Goal: Information Seeking & Learning: Learn about a topic

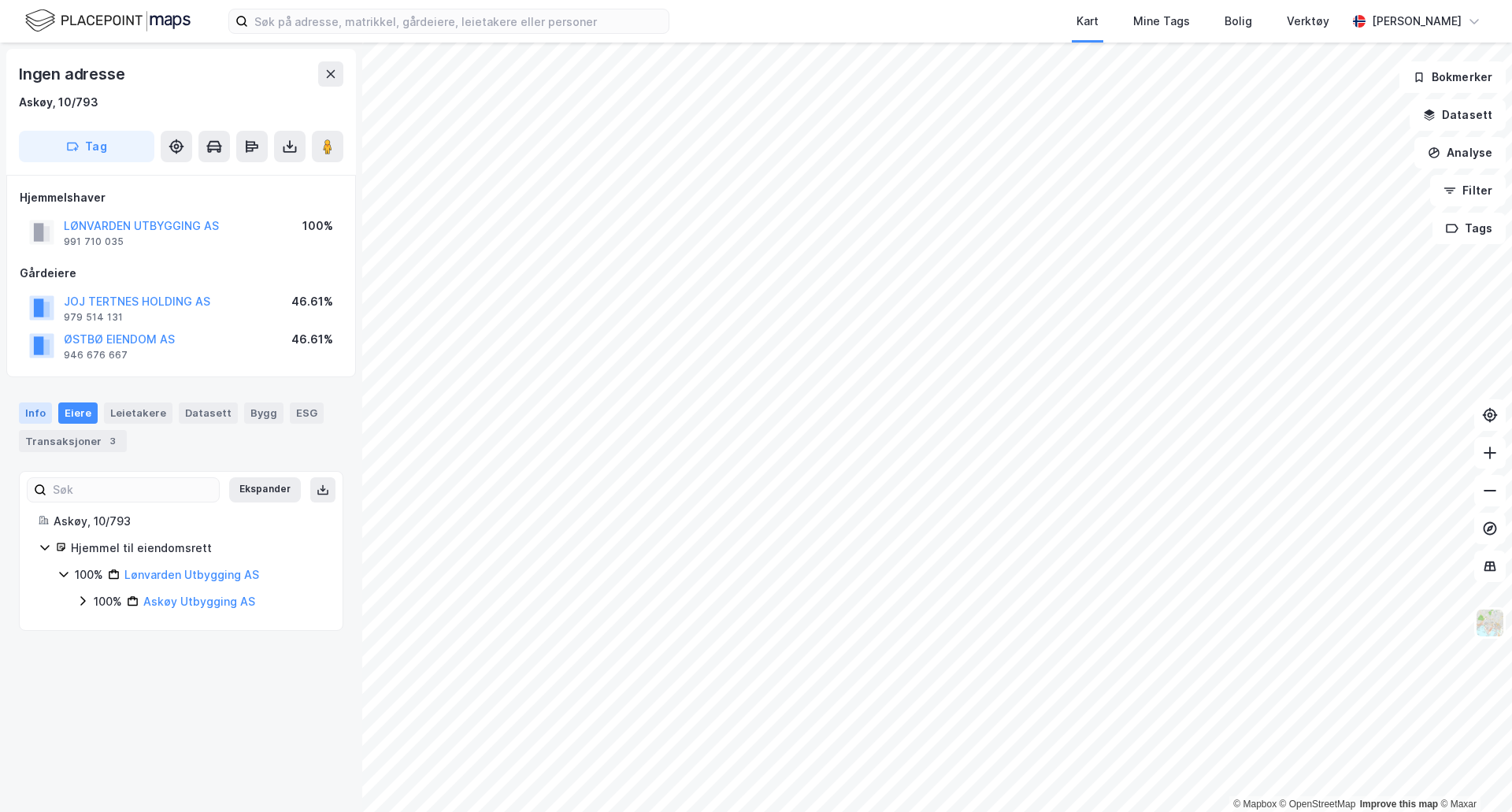
click at [36, 413] on div "Info" at bounding box center [35, 412] width 33 height 21
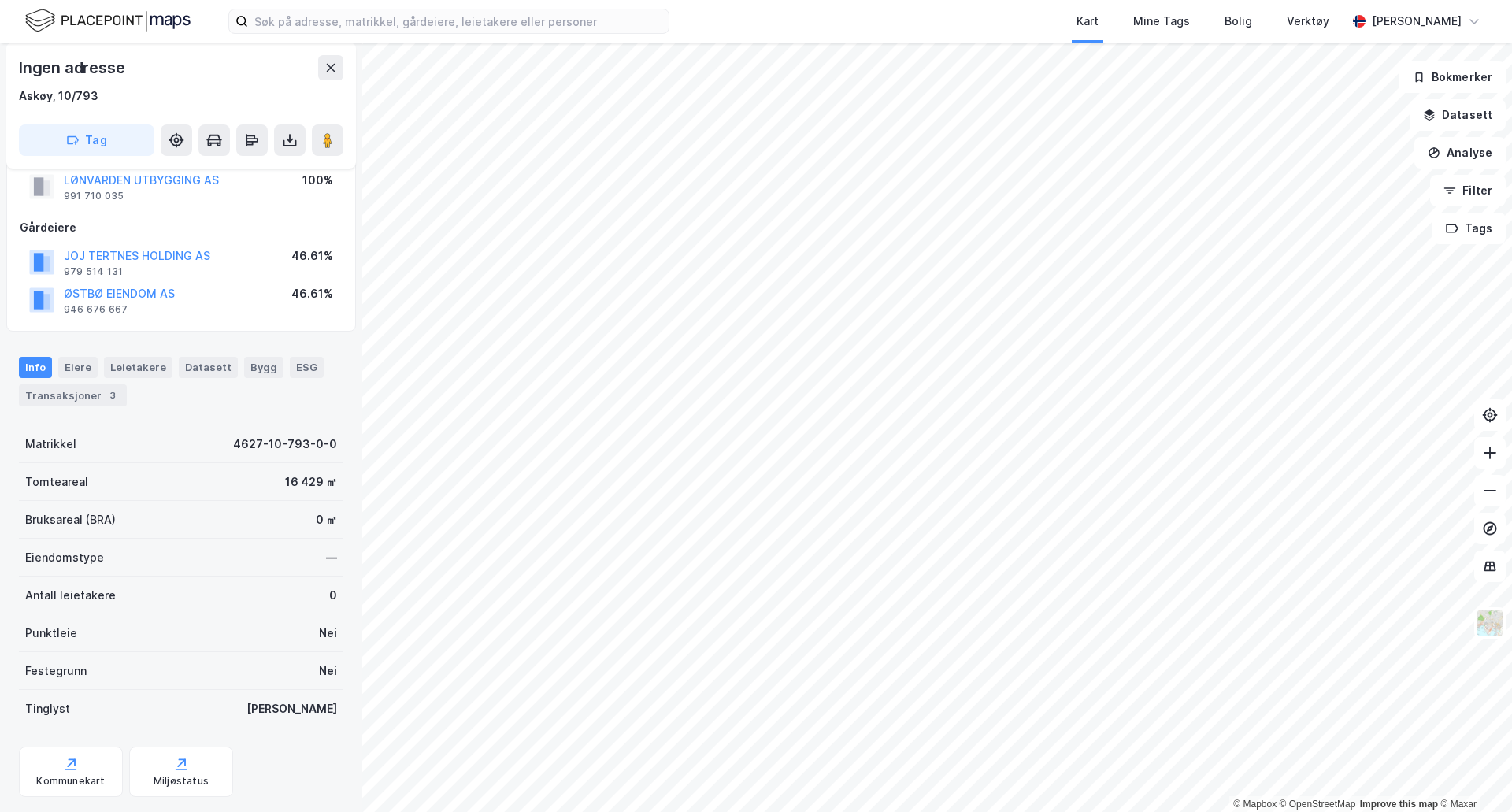
scroll to position [82, 0]
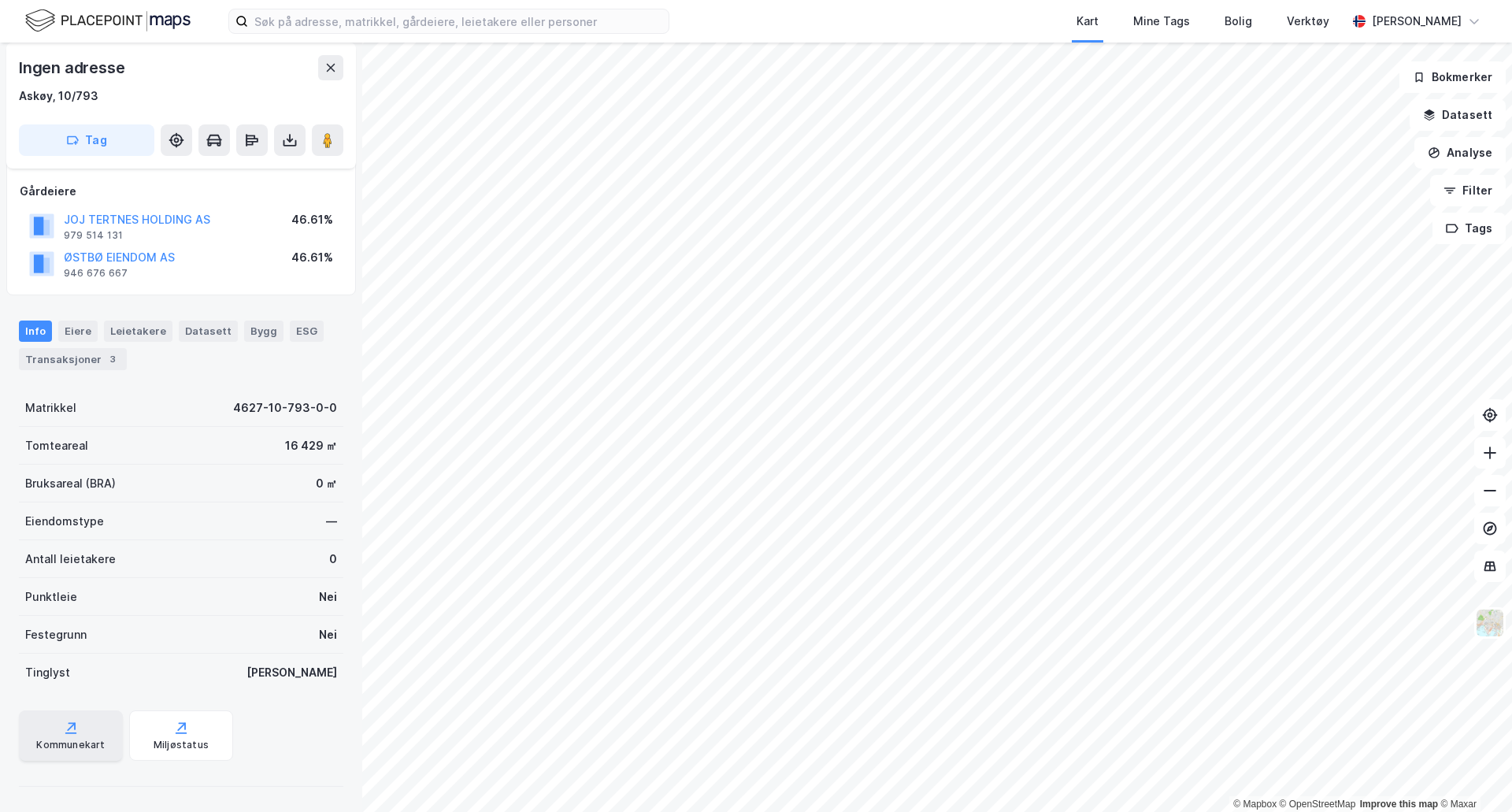
click at [92, 739] on div "Kommunekart" at bounding box center [71, 744] width 69 height 13
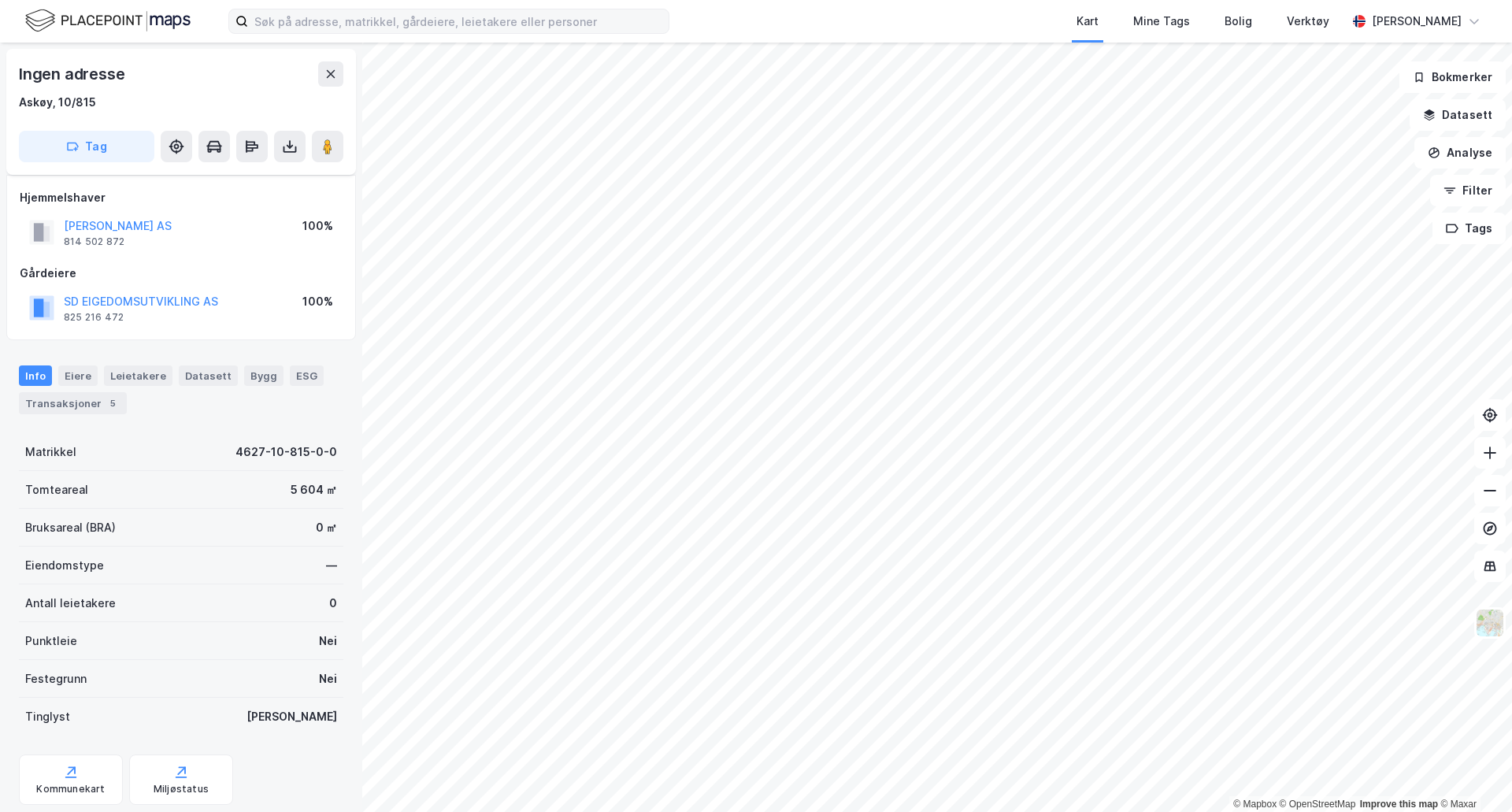
scroll to position [44, 0]
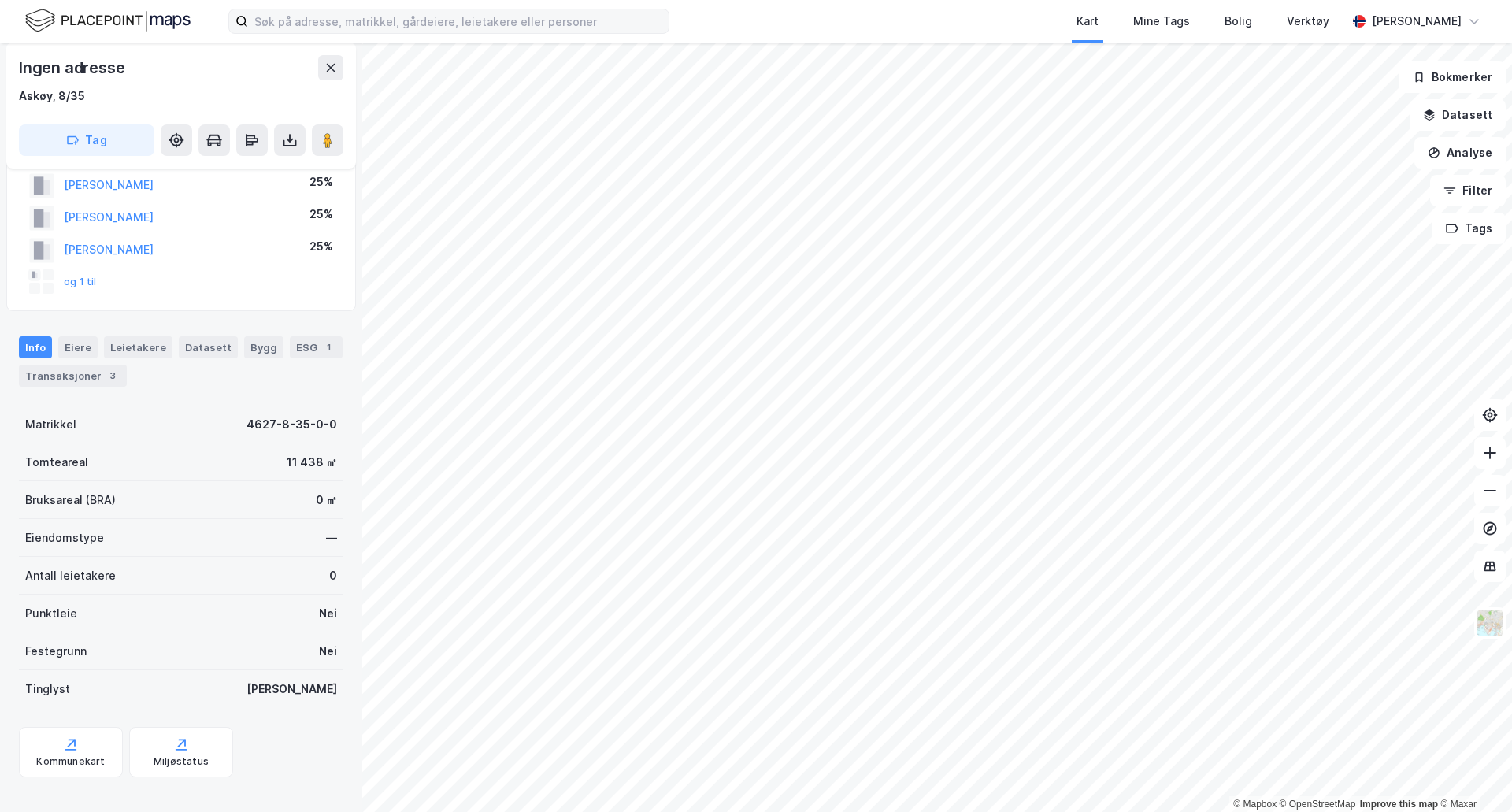
scroll to position [44, 0]
